Goal: Information Seeking & Learning: Learn about a topic

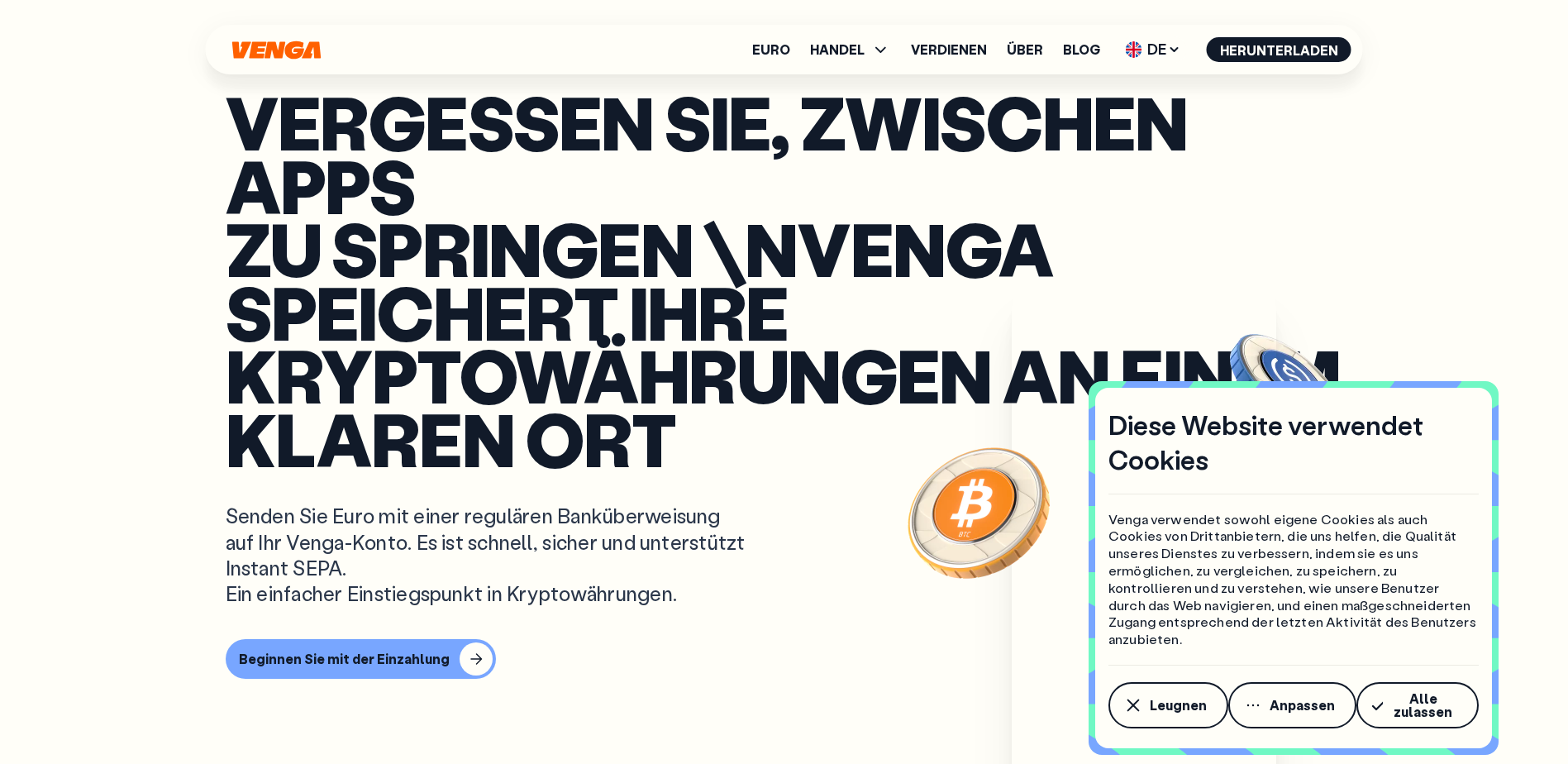
scroll to position [551, 0]
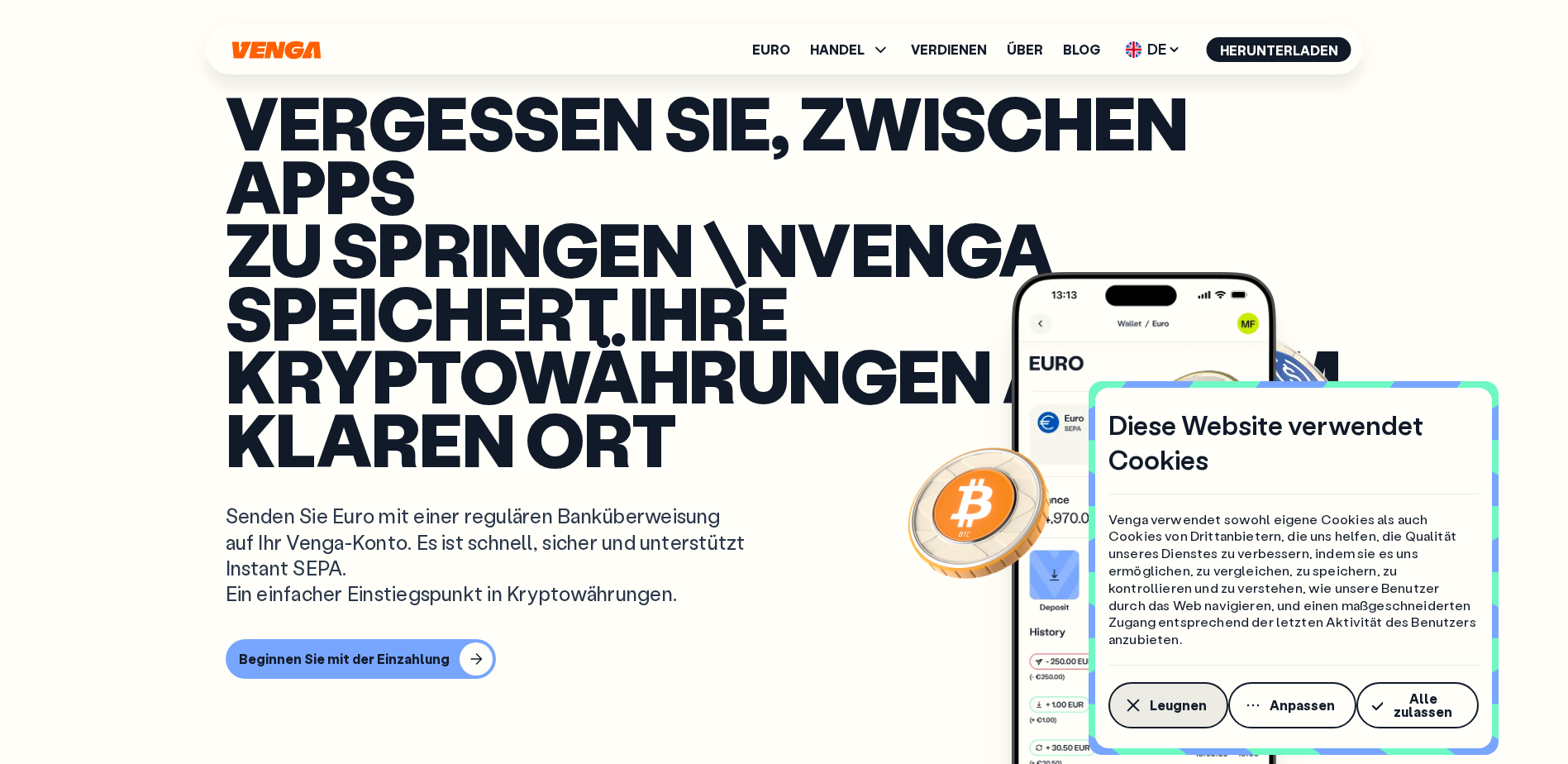
click at [1161, 715] on button "Leugnen" at bounding box center [1169, 705] width 120 height 46
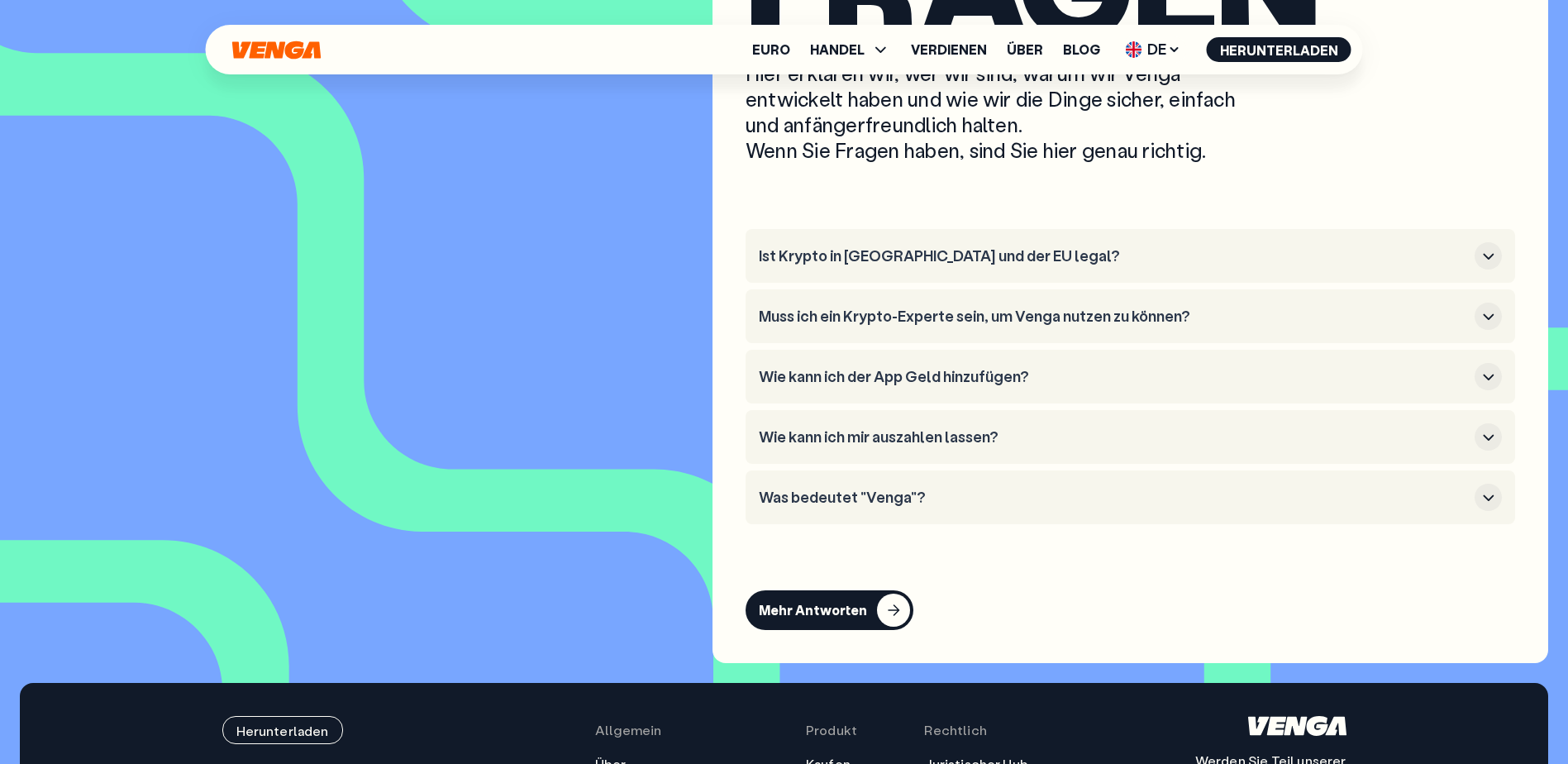
scroll to position [7846, 0]
click at [1494, 257] on icon "button" at bounding box center [1489, 255] width 20 height 20
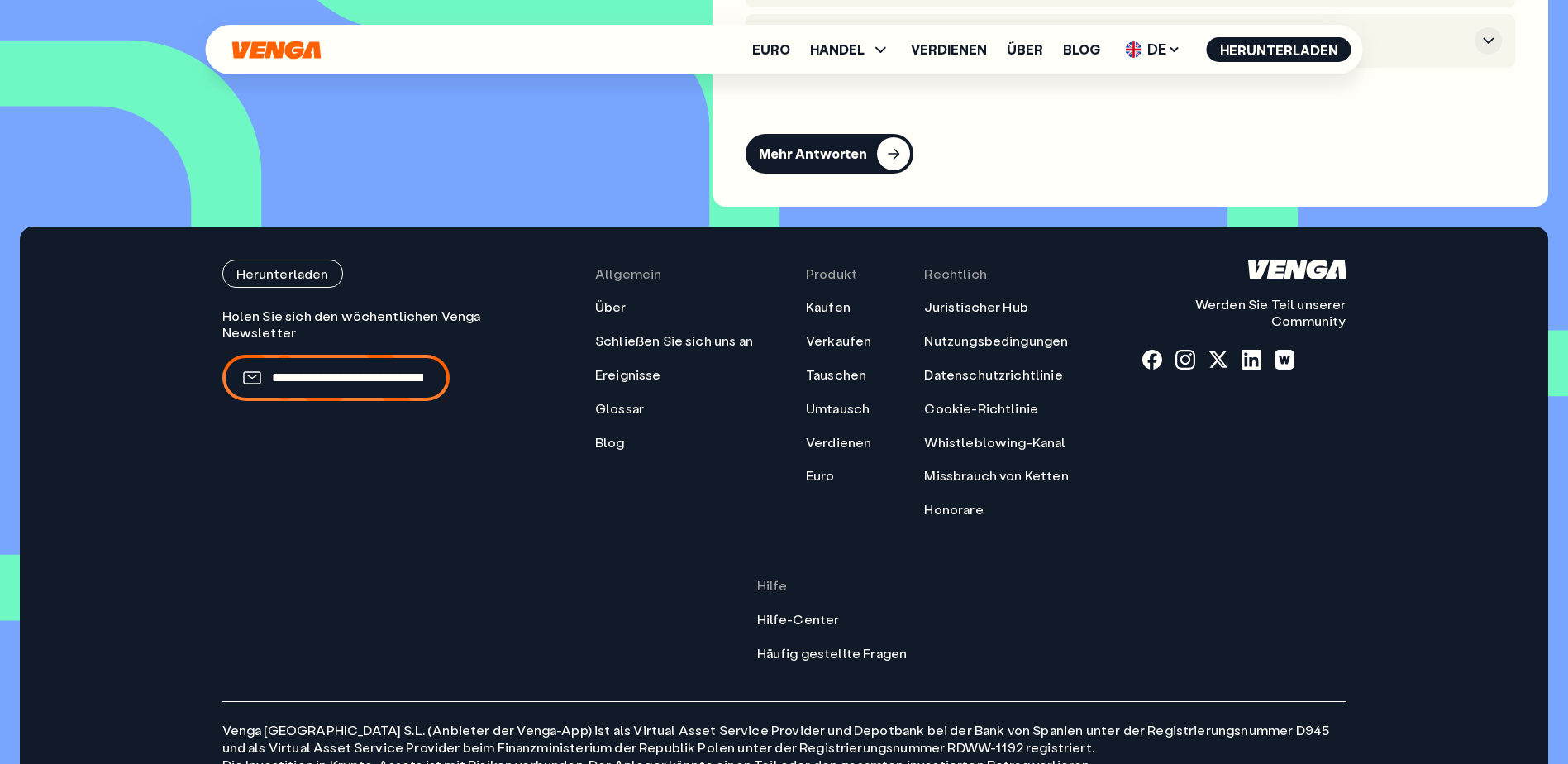
scroll to position [8396, 0]
click at [1481, 42] on header "Euro HANDEL Kaufen Verkaufen Tauschen Umtausch Verdienen Über Blog DE Deutsch -…" at bounding box center [784, 49] width 1535 height 50
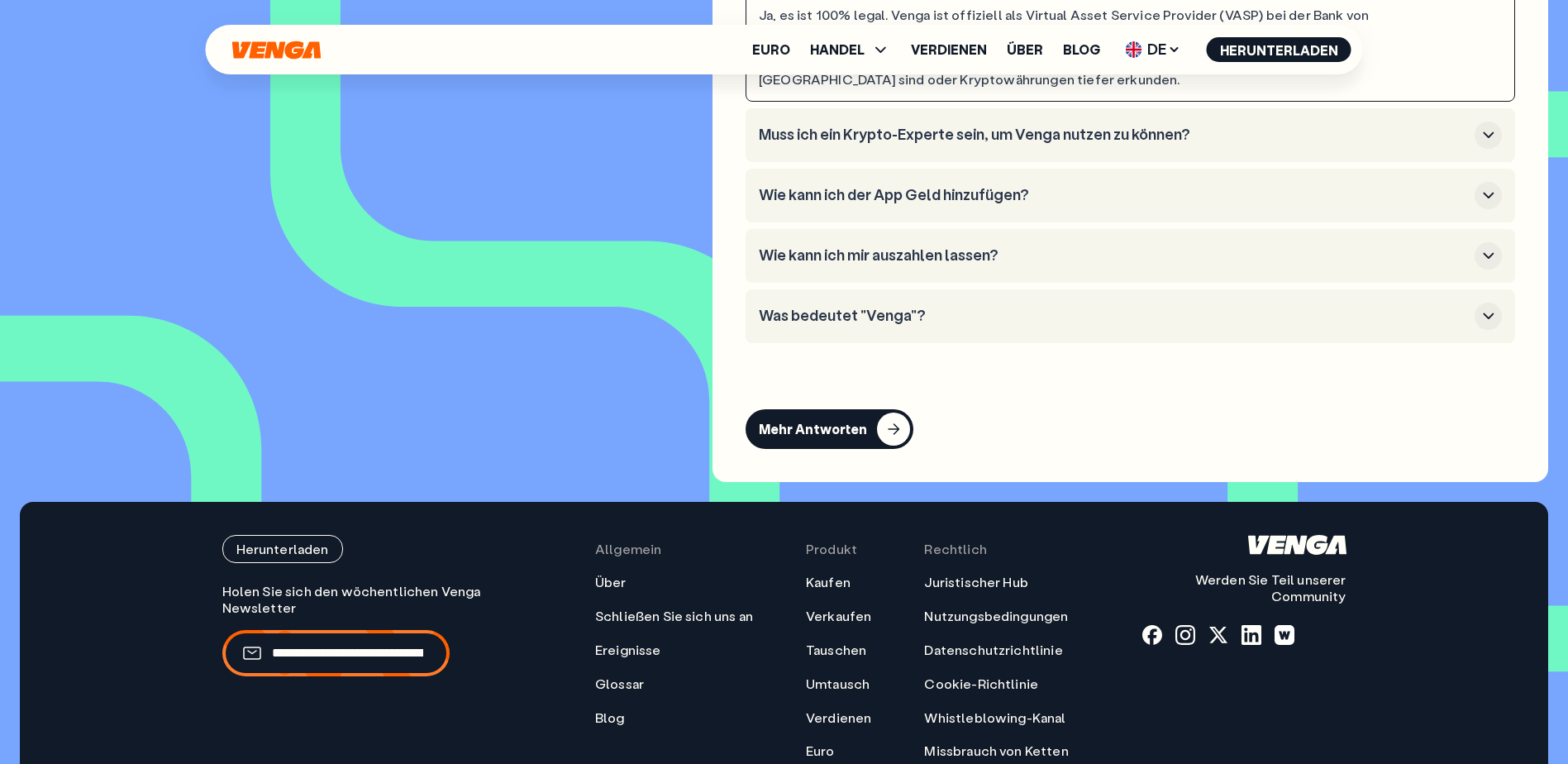
scroll to position [8121, 0]
click at [1488, 321] on icon "button" at bounding box center [1489, 314] width 20 height 20
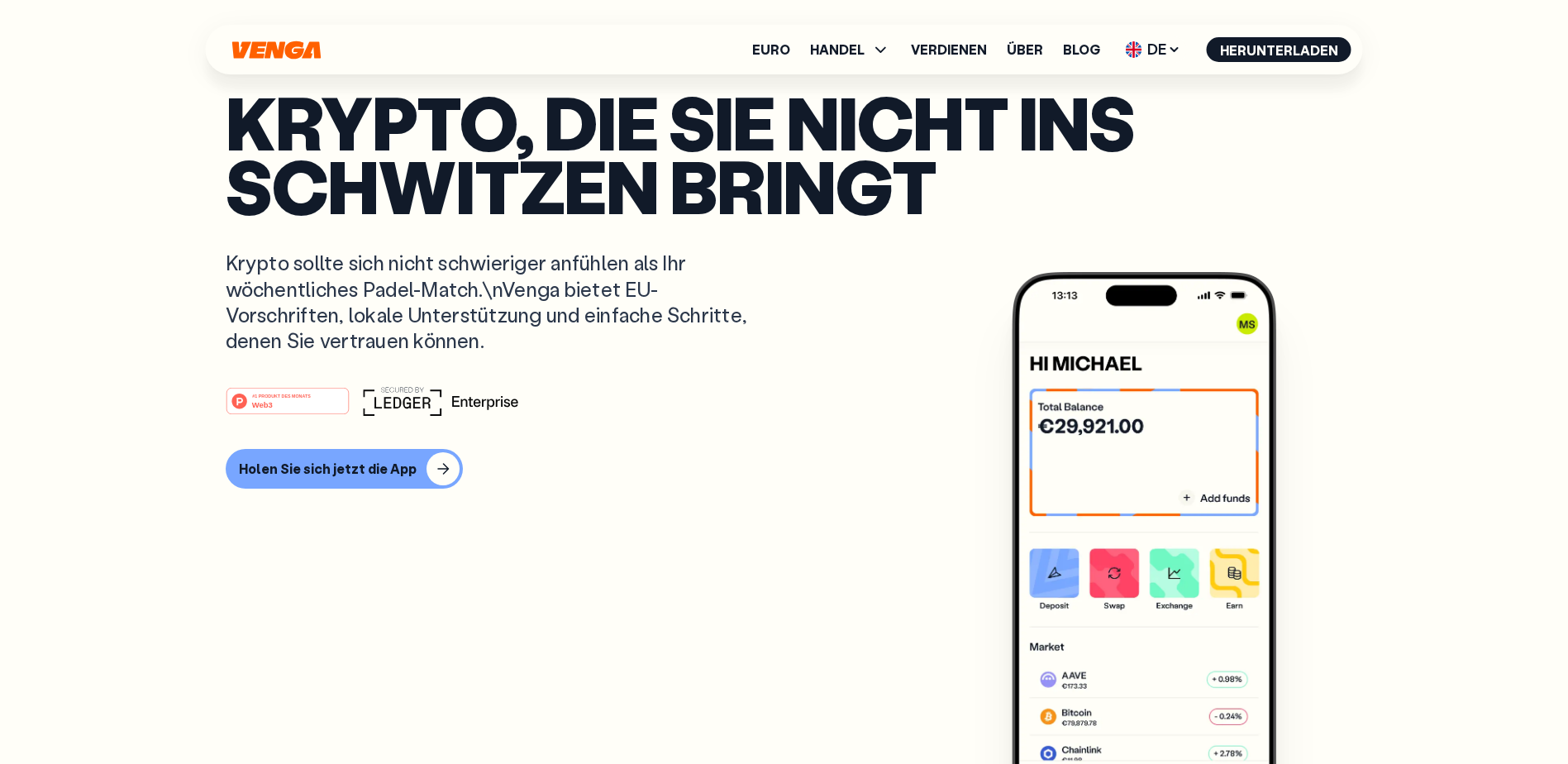
scroll to position [0, 0]
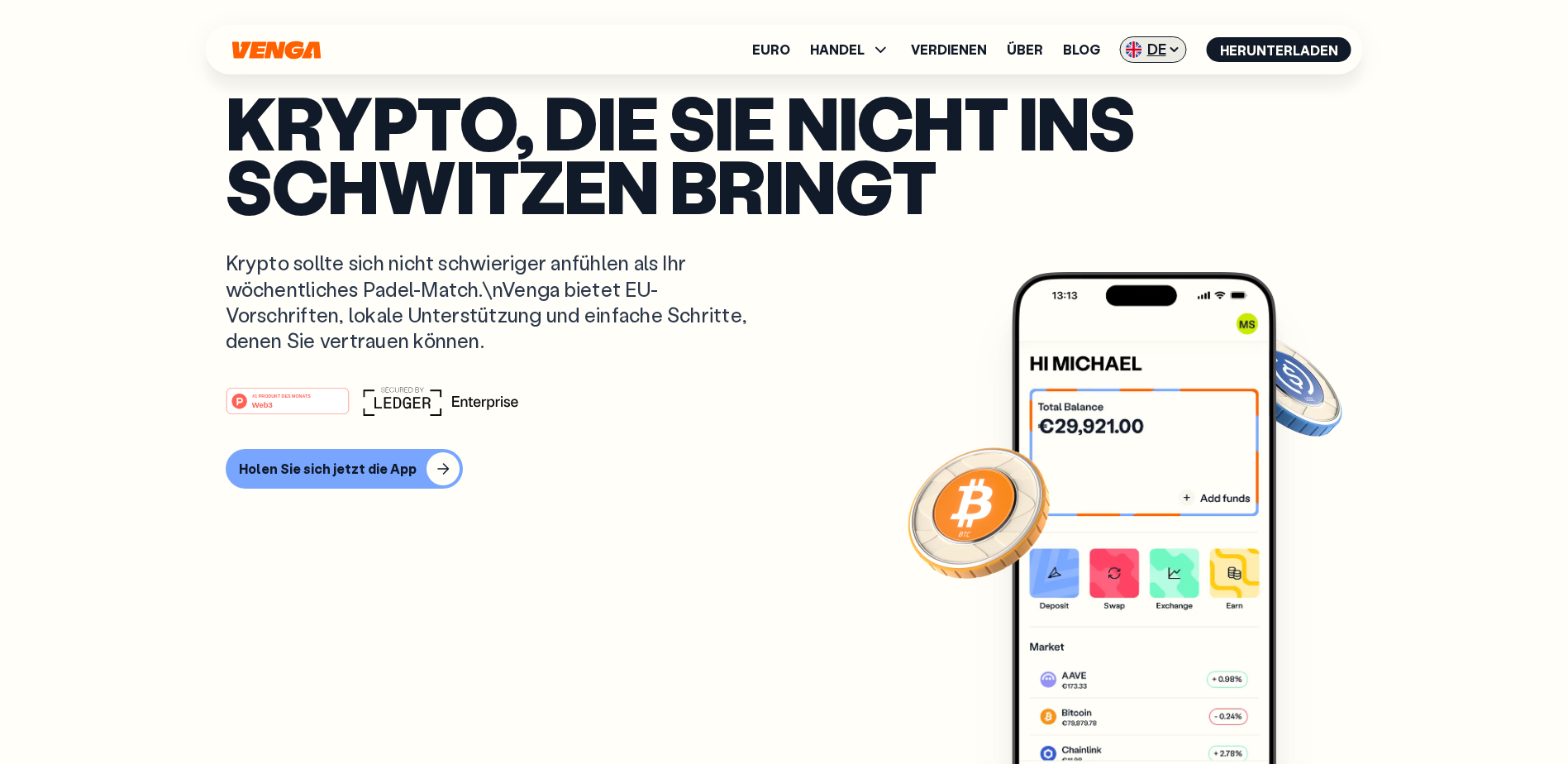
click at [1178, 56] on icon at bounding box center [1174, 49] width 13 height 13
click at [1117, 86] on font "Deutsch - EN" at bounding box center [1107, 83] width 73 height 15
click at [1174, 47] on icon at bounding box center [1174, 49] width 13 height 13
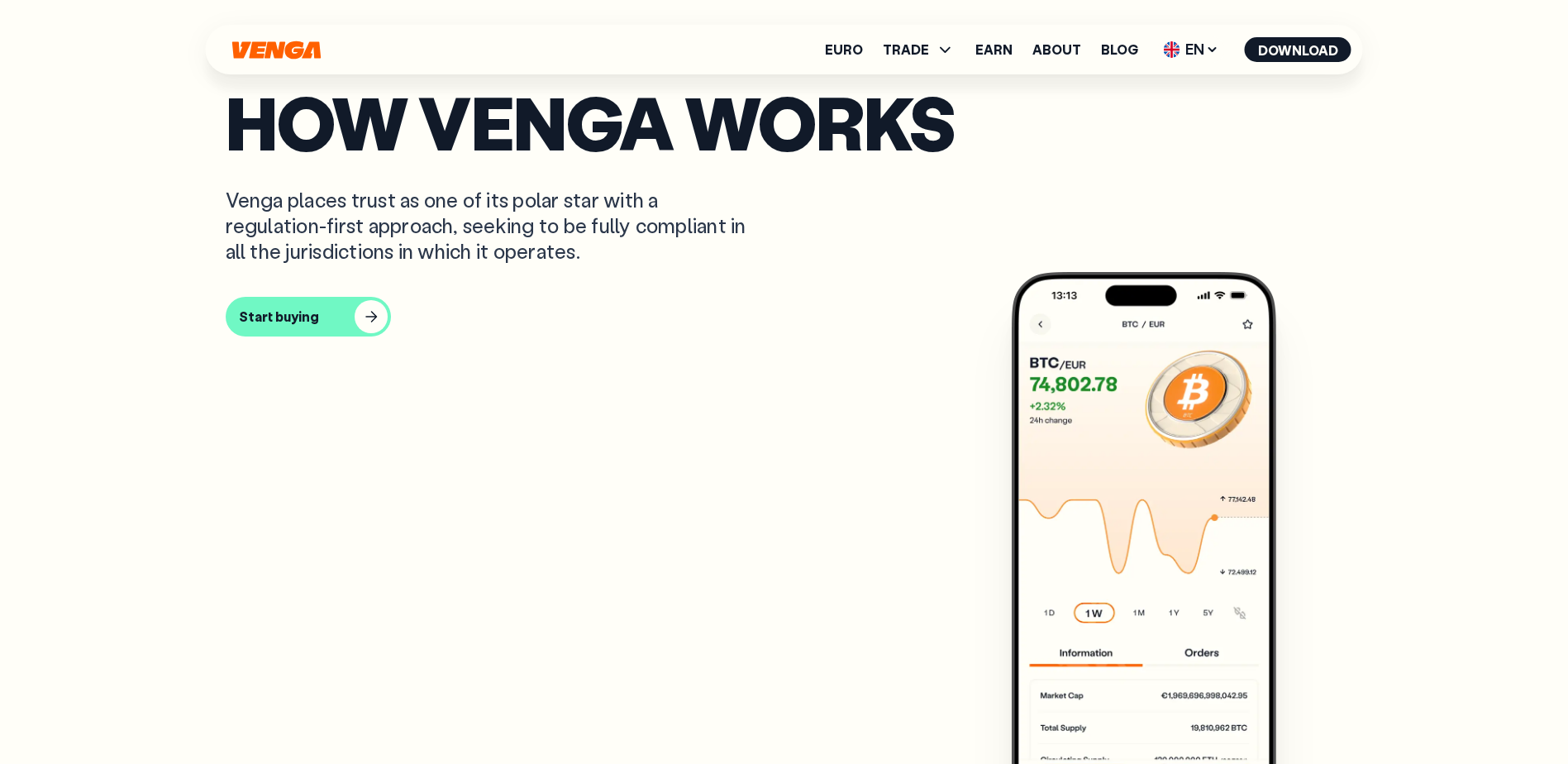
scroll to position [826, 0]
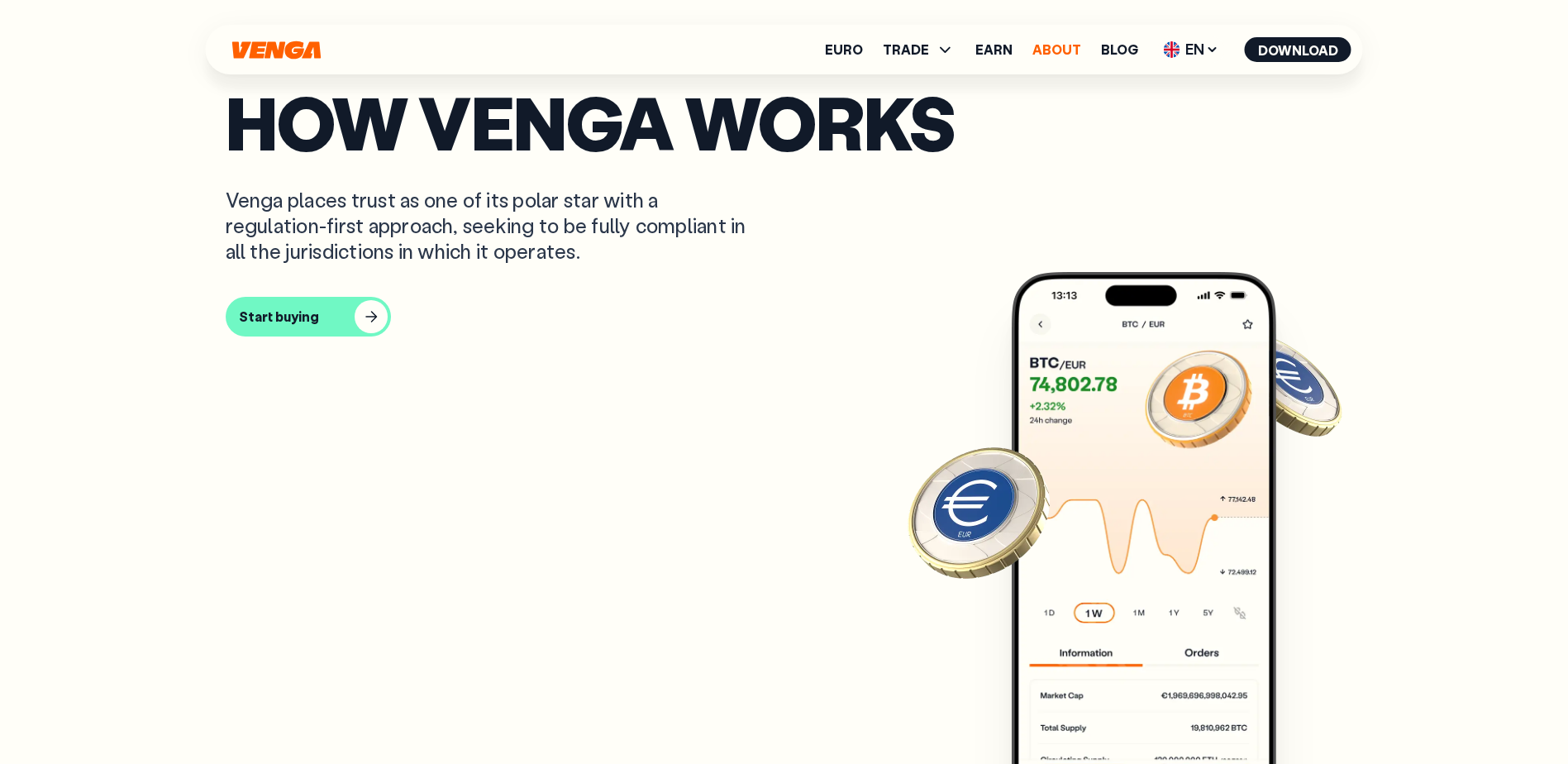
click at [1054, 46] on link "About" at bounding box center [1057, 49] width 49 height 13
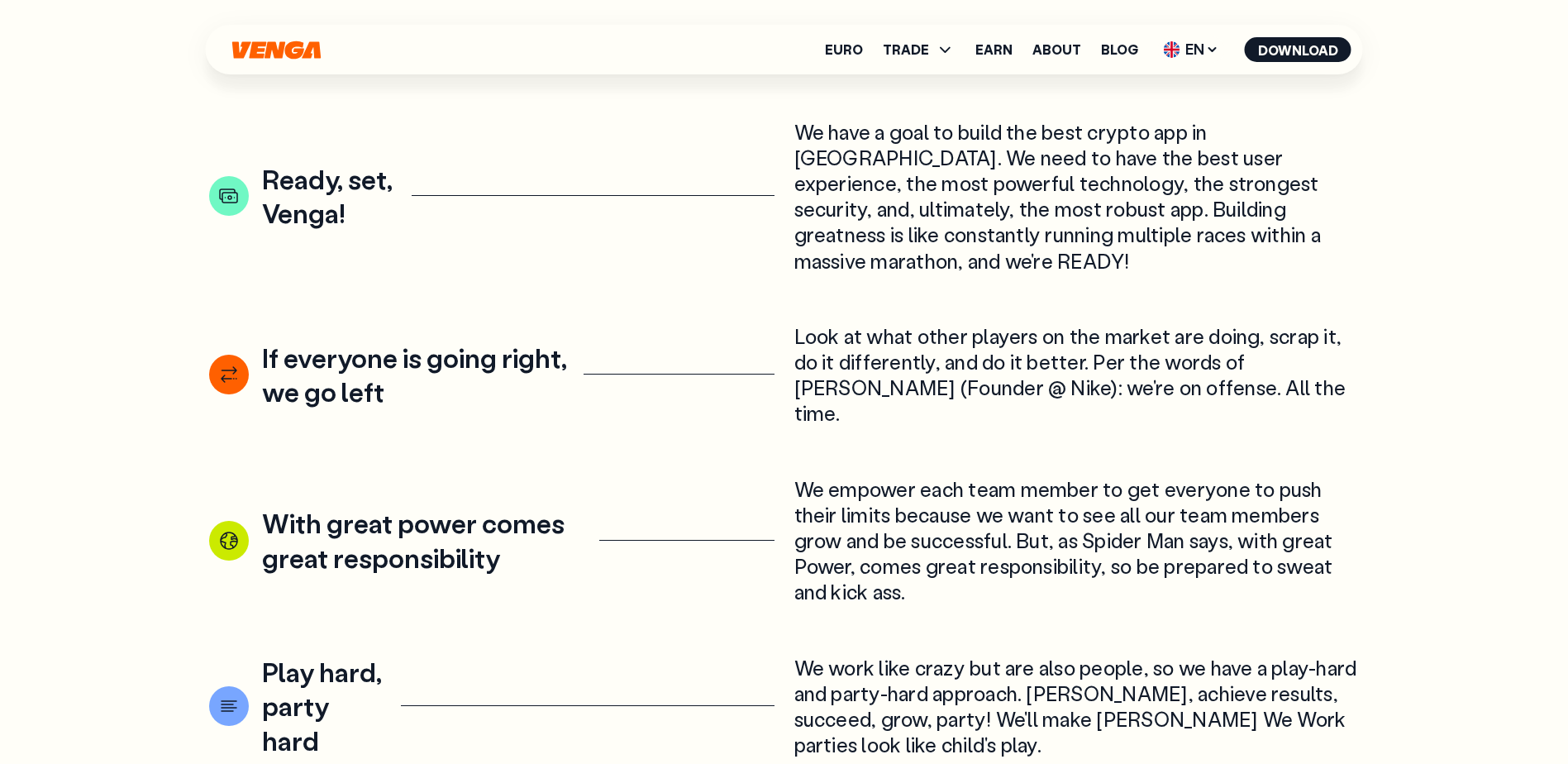
scroll to position [2478, 0]
